Goal: Transaction & Acquisition: Book appointment/travel/reservation

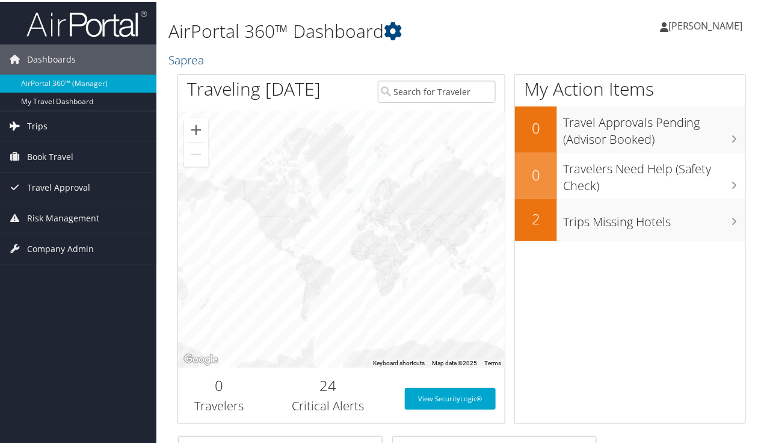
click at [40, 140] on span "Trips" at bounding box center [37, 125] width 20 height 30
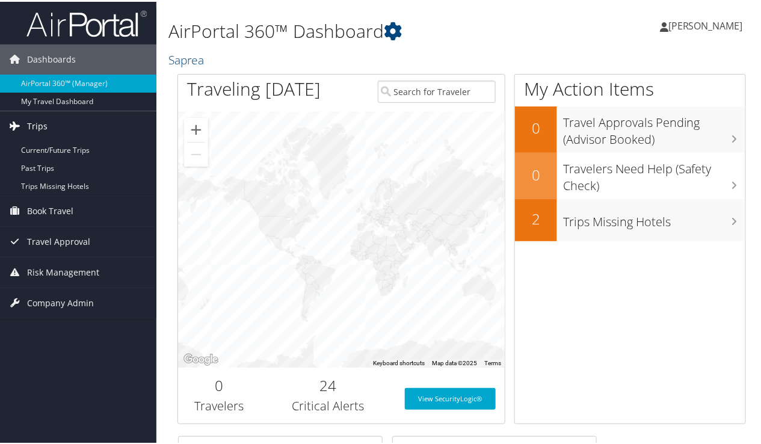
click at [40, 140] on span "Trips" at bounding box center [37, 125] width 20 height 30
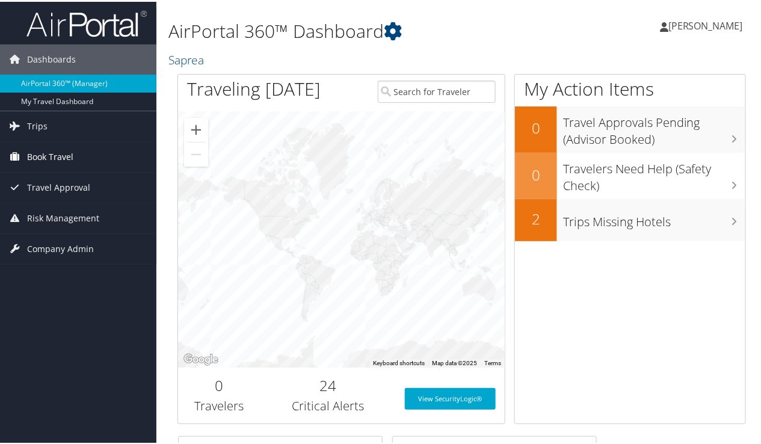
click at [40, 170] on span "Book Travel" at bounding box center [50, 155] width 46 height 30
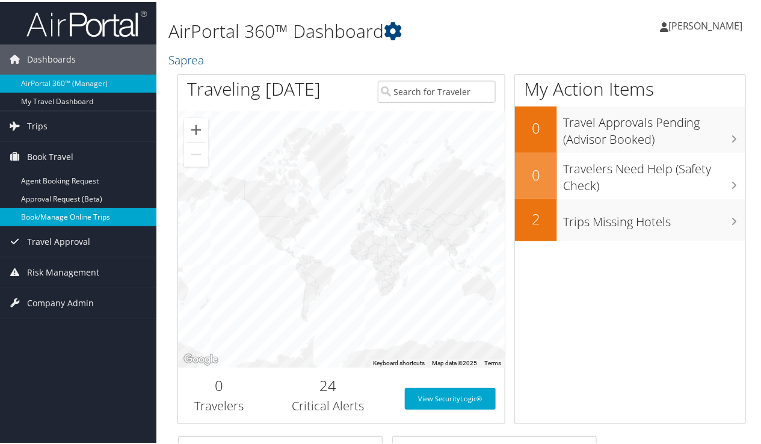
click at [43, 224] on link "Book/Manage Online Trips" at bounding box center [78, 215] width 156 height 18
click at [31, 140] on span "Trips" at bounding box center [37, 125] width 20 height 30
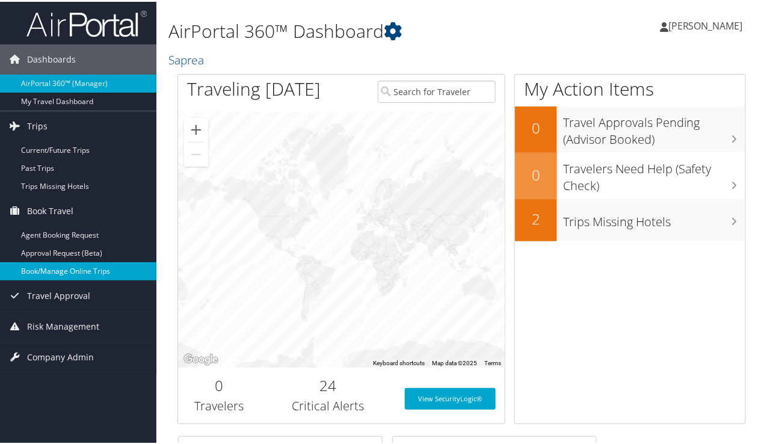
click at [46, 279] on link "Book/Manage Online Trips" at bounding box center [78, 270] width 156 height 18
